Goal: Navigation & Orientation: Find specific page/section

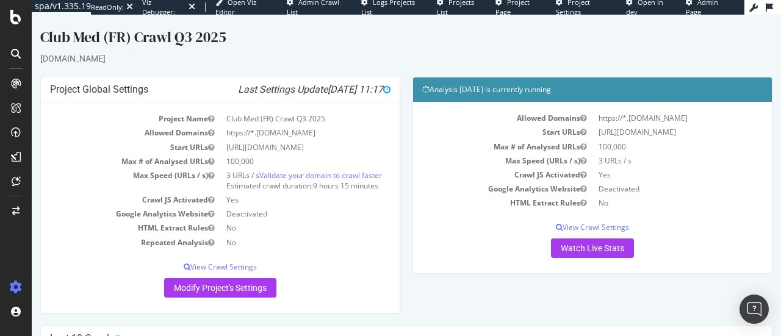
click at [15, 49] on icon at bounding box center [16, 54] width 10 height 10
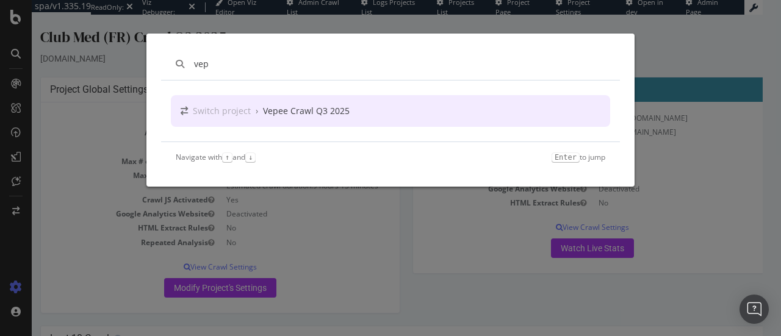
type input "vep"
click at [303, 112] on div "Vepee Crawl Q3 2025" at bounding box center [306, 111] width 87 height 12
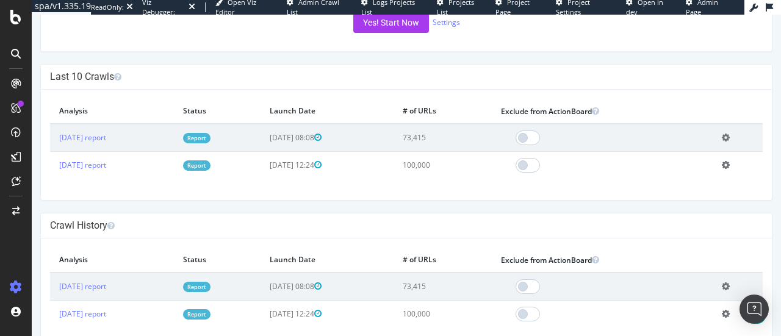
scroll to position [289, 0]
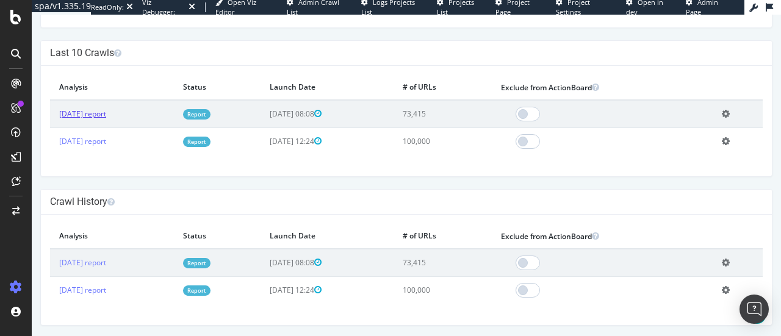
click at [79, 113] on link "[DATE] report" at bounding box center [82, 114] width 47 height 10
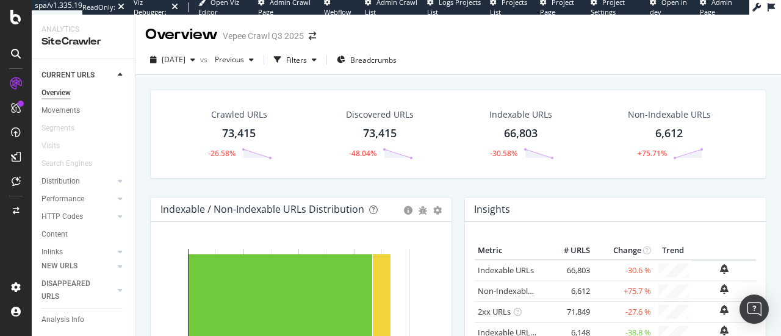
click at [13, 49] on icon at bounding box center [16, 54] width 10 height 10
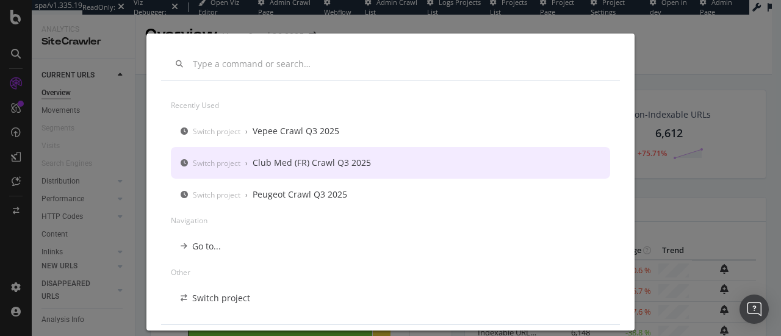
click at [267, 163] on div "Club Med (FR) Crawl Q3 2025" at bounding box center [312, 163] width 118 height 12
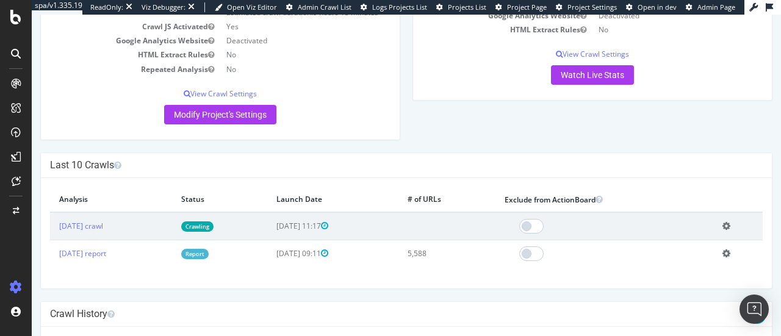
scroll to position [175, 0]
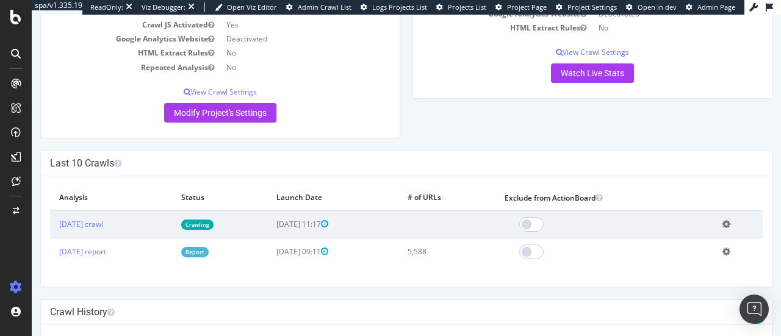
click at [328, 229] on span "[DATE] 11:17" at bounding box center [302, 224] width 52 height 10
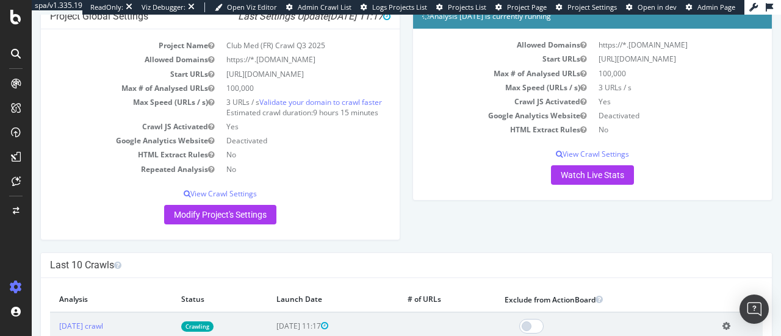
scroll to position [0, 0]
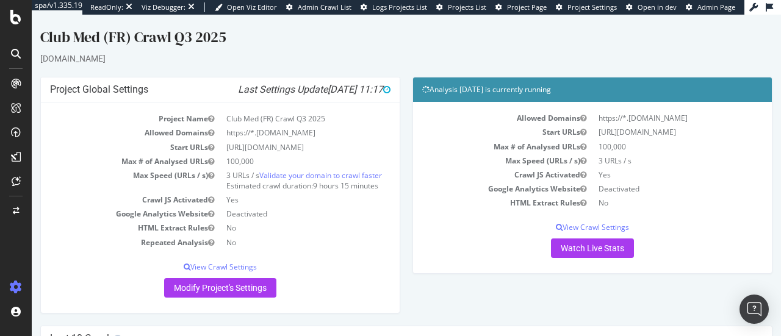
click at [22, 54] on div at bounding box center [16, 54] width 20 height 20
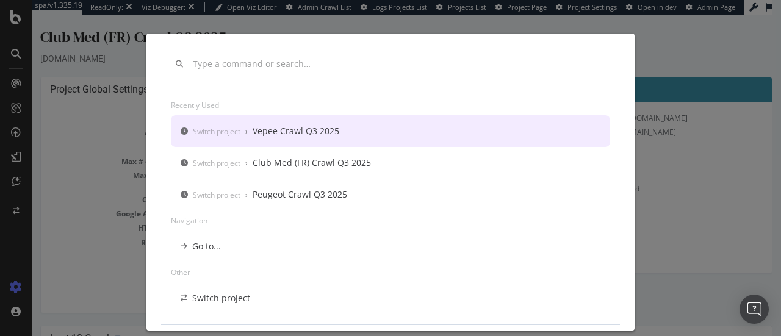
click at [265, 67] on input "modal" at bounding box center [399, 64] width 412 height 10
